Goal: Find specific page/section: Find specific page/section

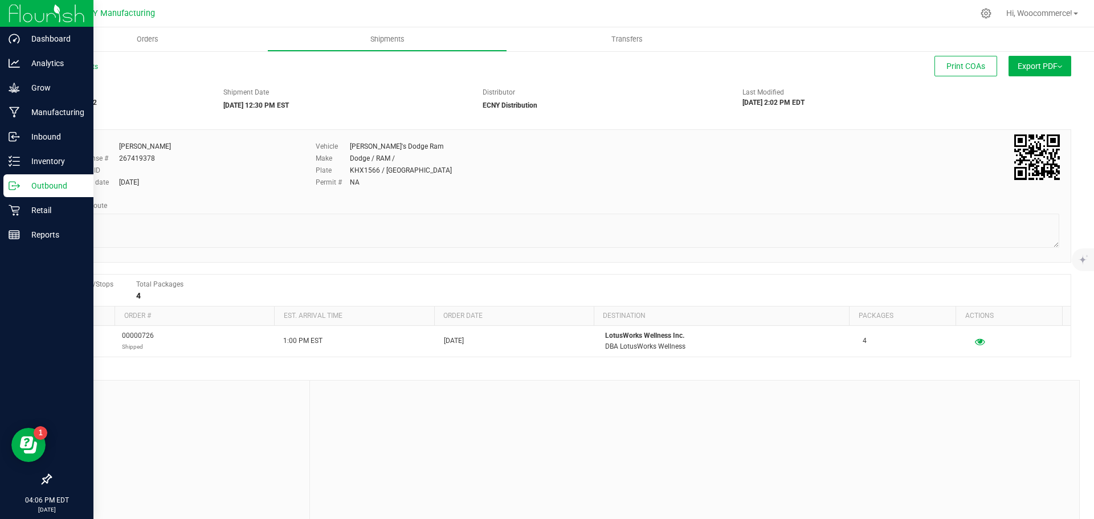
click at [26, 183] on p "Outbound" at bounding box center [54, 186] width 68 height 14
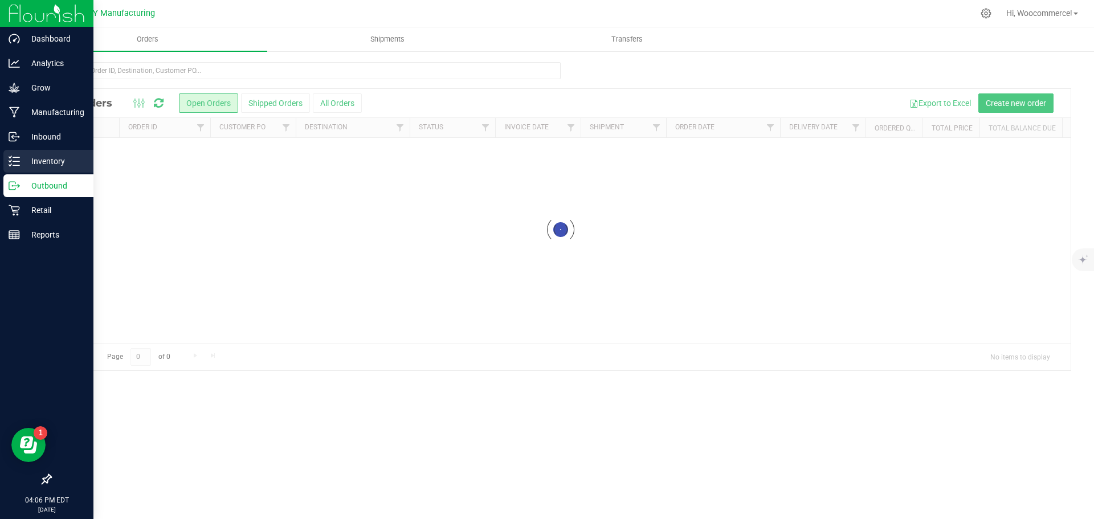
click at [19, 161] on line at bounding box center [16, 161] width 6 height 0
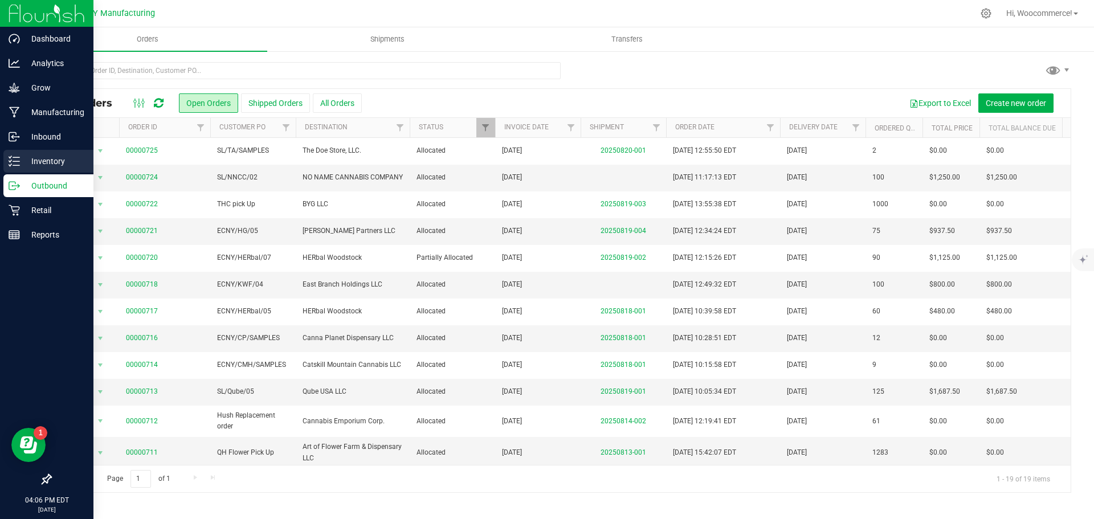
click at [2, 166] on link "Inventory" at bounding box center [46, 162] width 93 height 24
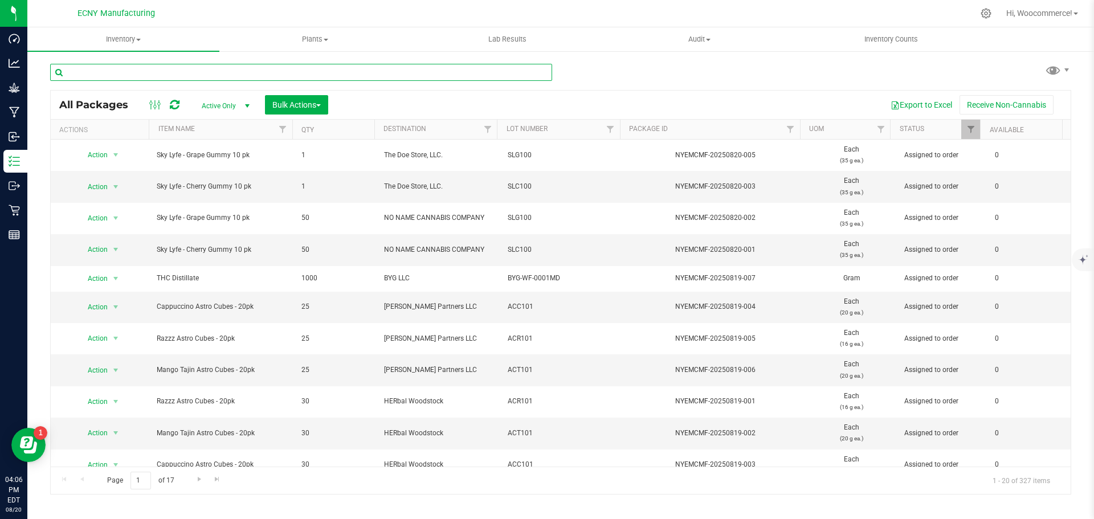
click at [302, 75] on input "text" at bounding box center [301, 72] width 502 height 17
type input "lotus"
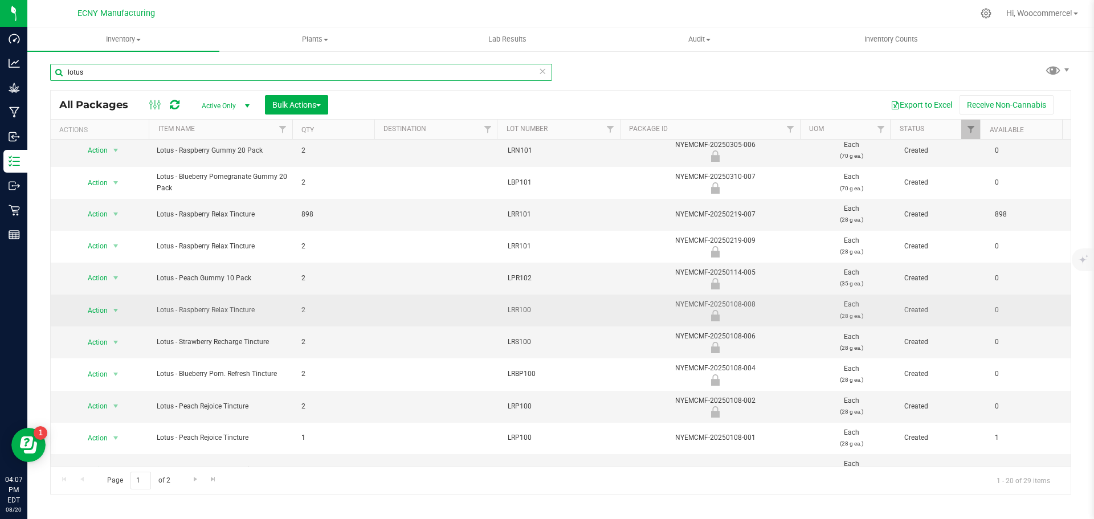
scroll to position [308, 0]
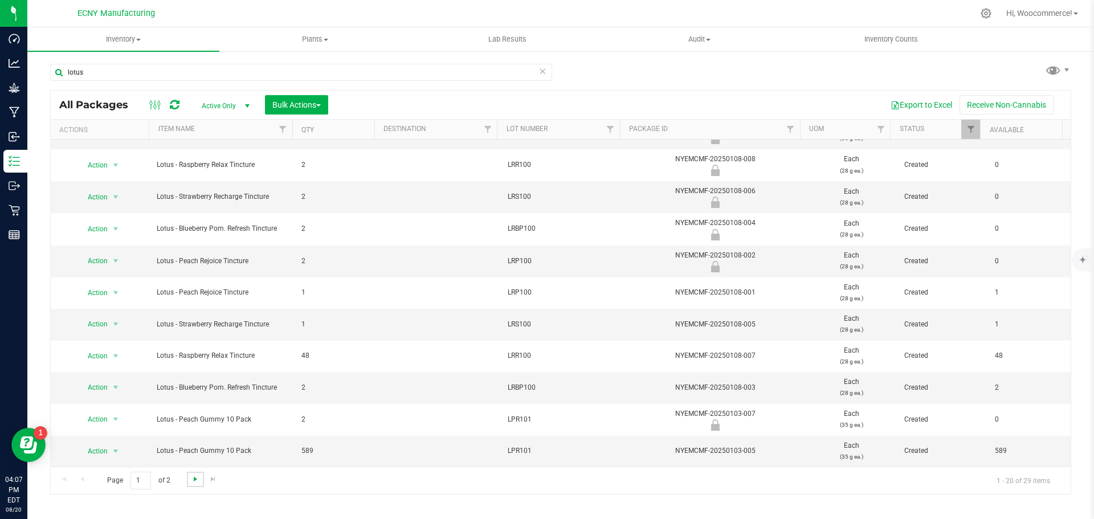
click at [198, 476] on span "Go to the next page" at bounding box center [195, 479] width 9 height 9
